Goal: Download file/media

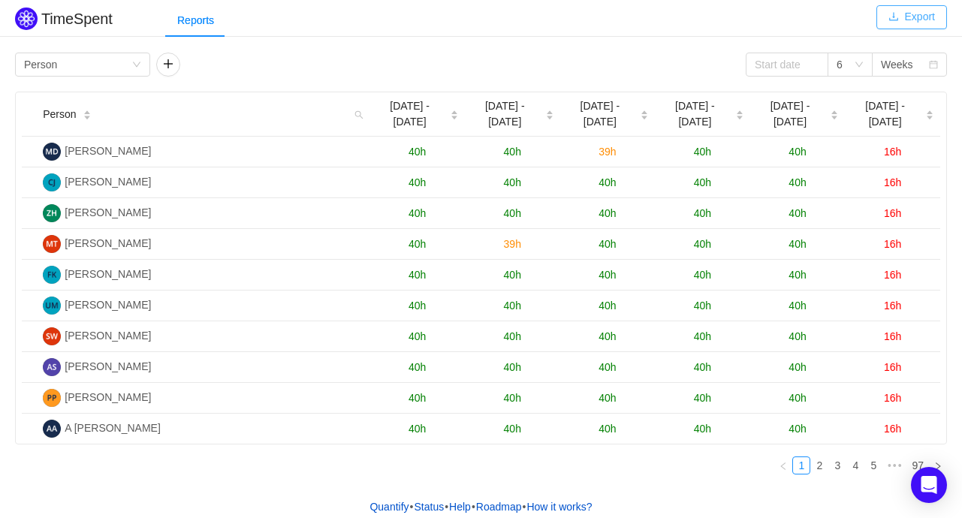
click at [925, 7] on button "Export" at bounding box center [911, 17] width 71 height 24
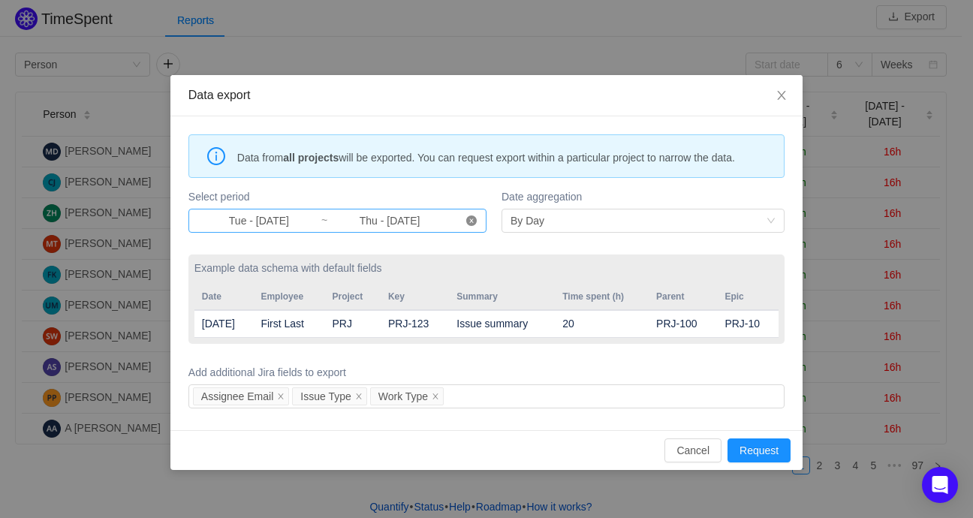
click at [474, 218] on icon "icon: close-circle" at bounding box center [471, 220] width 11 height 11
click at [234, 221] on input at bounding box center [258, 220] width 123 height 17
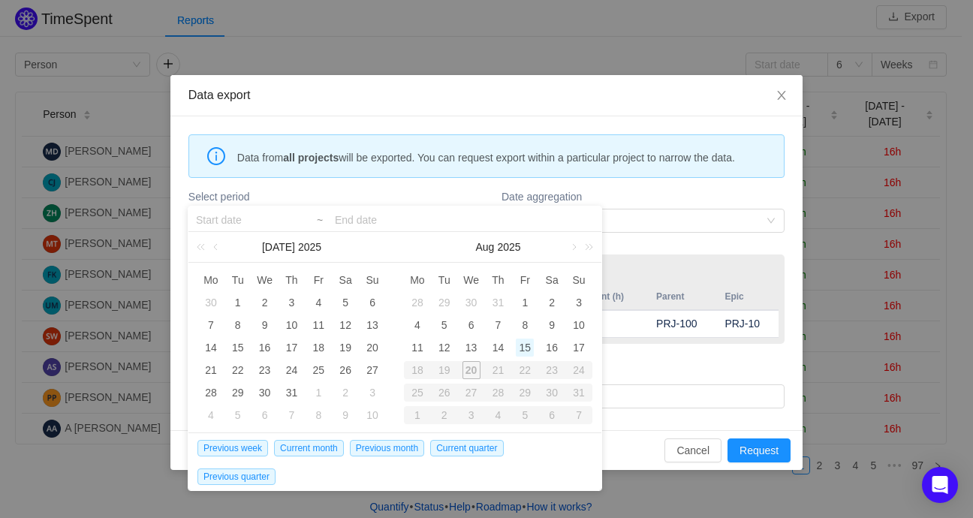
click at [525, 346] on div "15" at bounding box center [525, 348] width 18 height 18
type input "Fri - [DATE]"
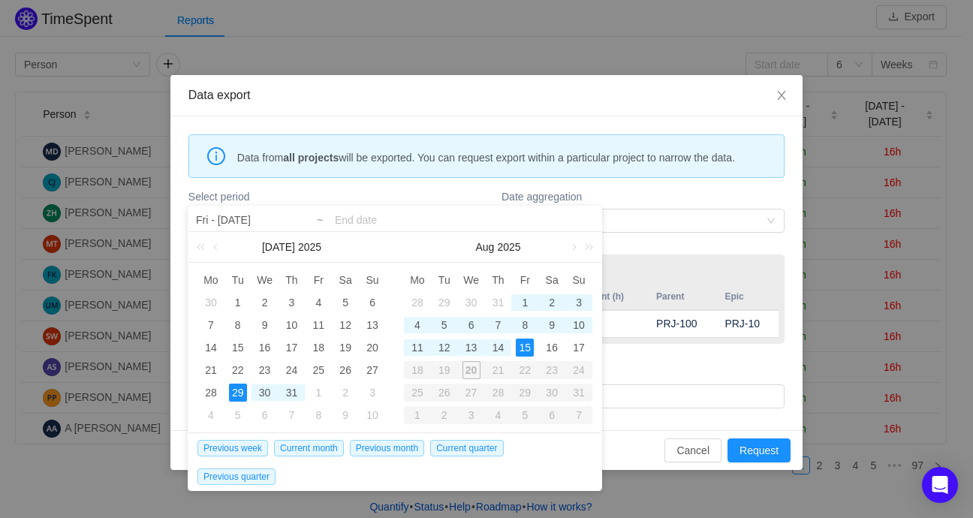
click at [356, 215] on input at bounding box center [464, 220] width 259 height 18
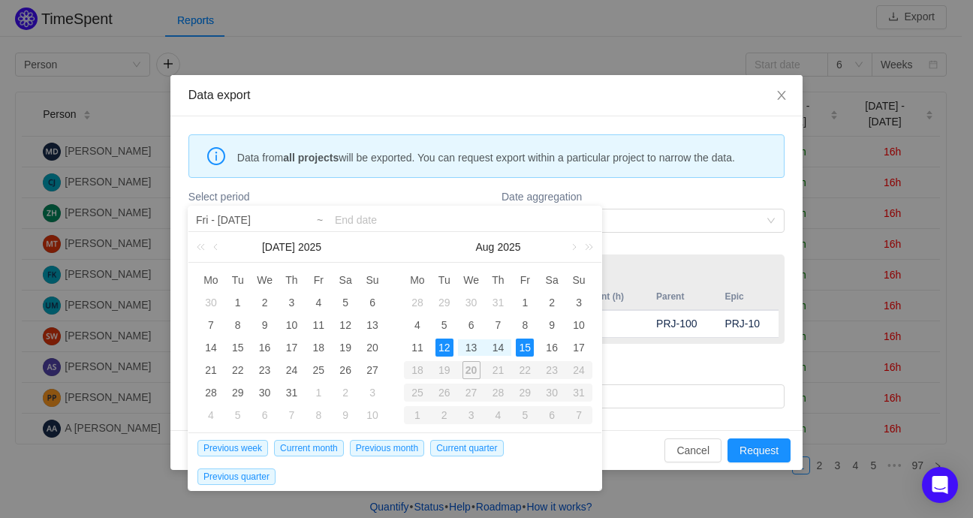
click at [447, 369] on div "19" at bounding box center [444, 370] width 27 height 18
type input "Tue - [DATE]"
type input "Thu - [DATE]"
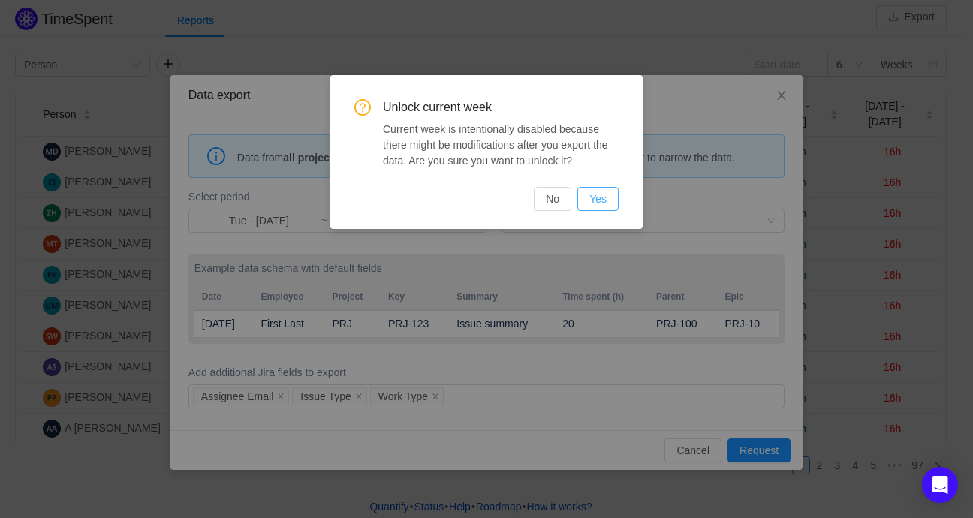
click at [606, 196] on button "Yes" at bounding box center [597, 199] width 41 height 24
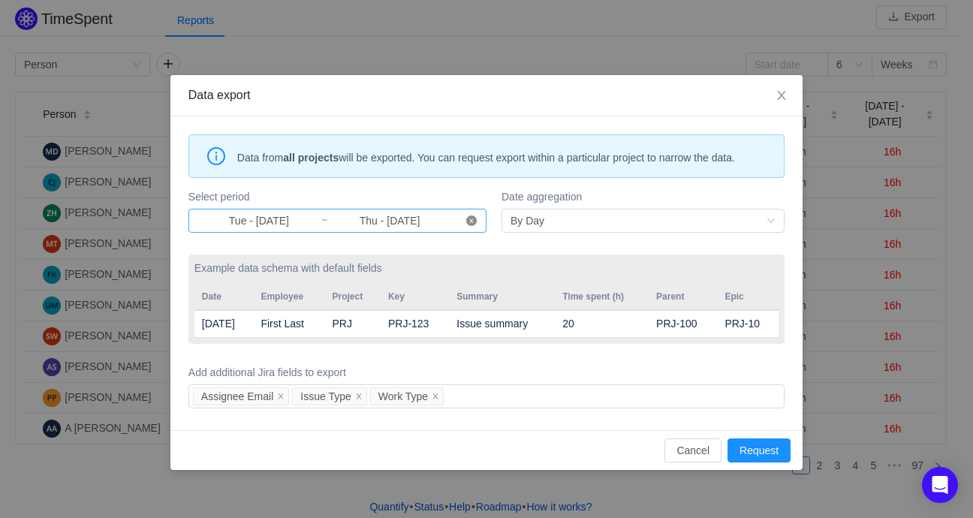
click at [474, 217] on icon "icon: close-circle" at bounding box center [471, 220] width 11 height 11
click at [250, 213] on input at bounding box center [258, 220] width 123 height 17
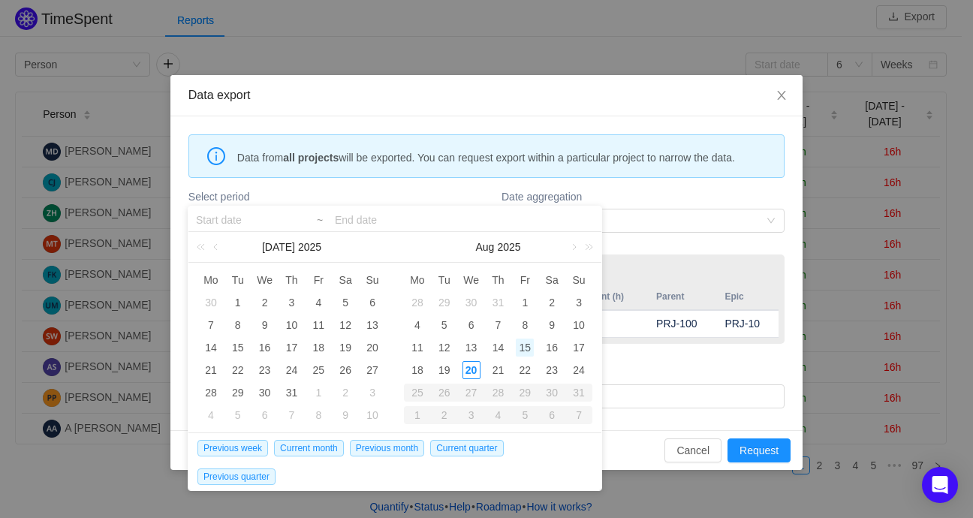
click at [526, 344] on div "15" at bounding box center [525, 348] width 18 height 18
type input "Fri - [DATE]"
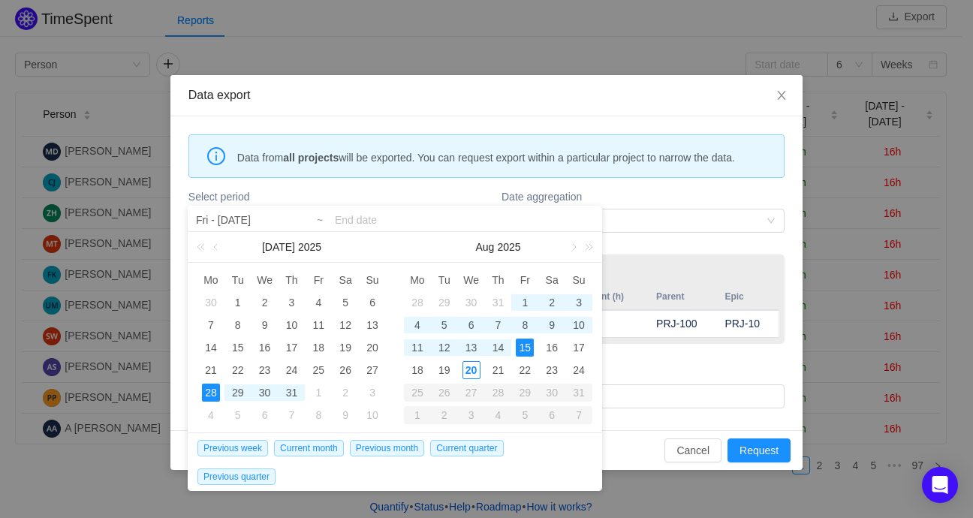
click at [372, 223] on input at bounding box center [464, 220] width 259 height 18
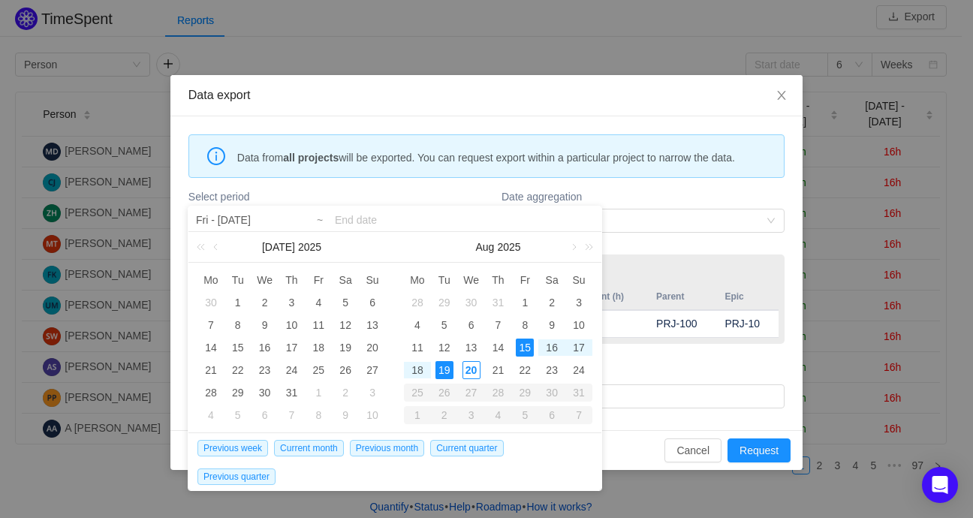
click at [447, 372] on div "19" at bounding box center [444, 370] width 18 height 18
type input "Fri - [DATE]"
type input "Tue - [DATE]"
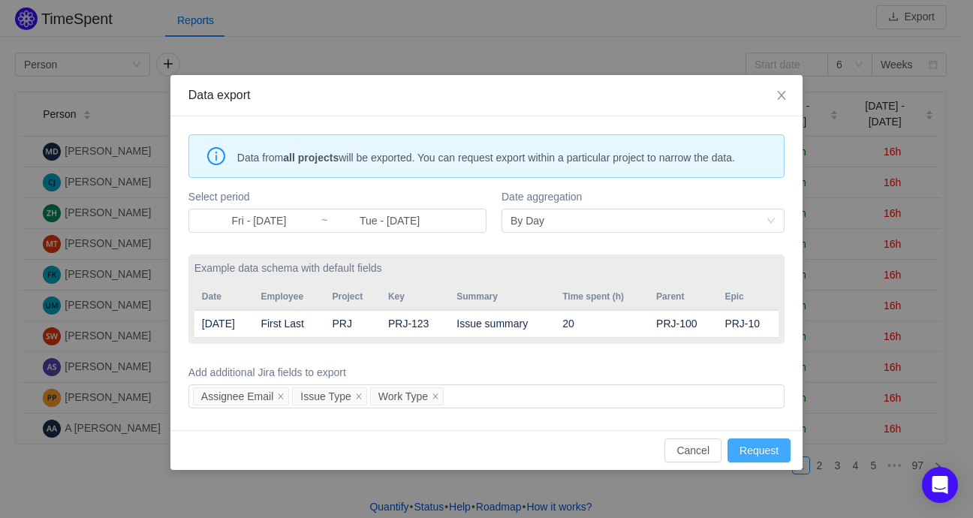
click at [768, 450] on button "Request" at bounding box center [758, 450] width 63 height 24
